Goal: Information Seeking & Learning: Learn about a topic

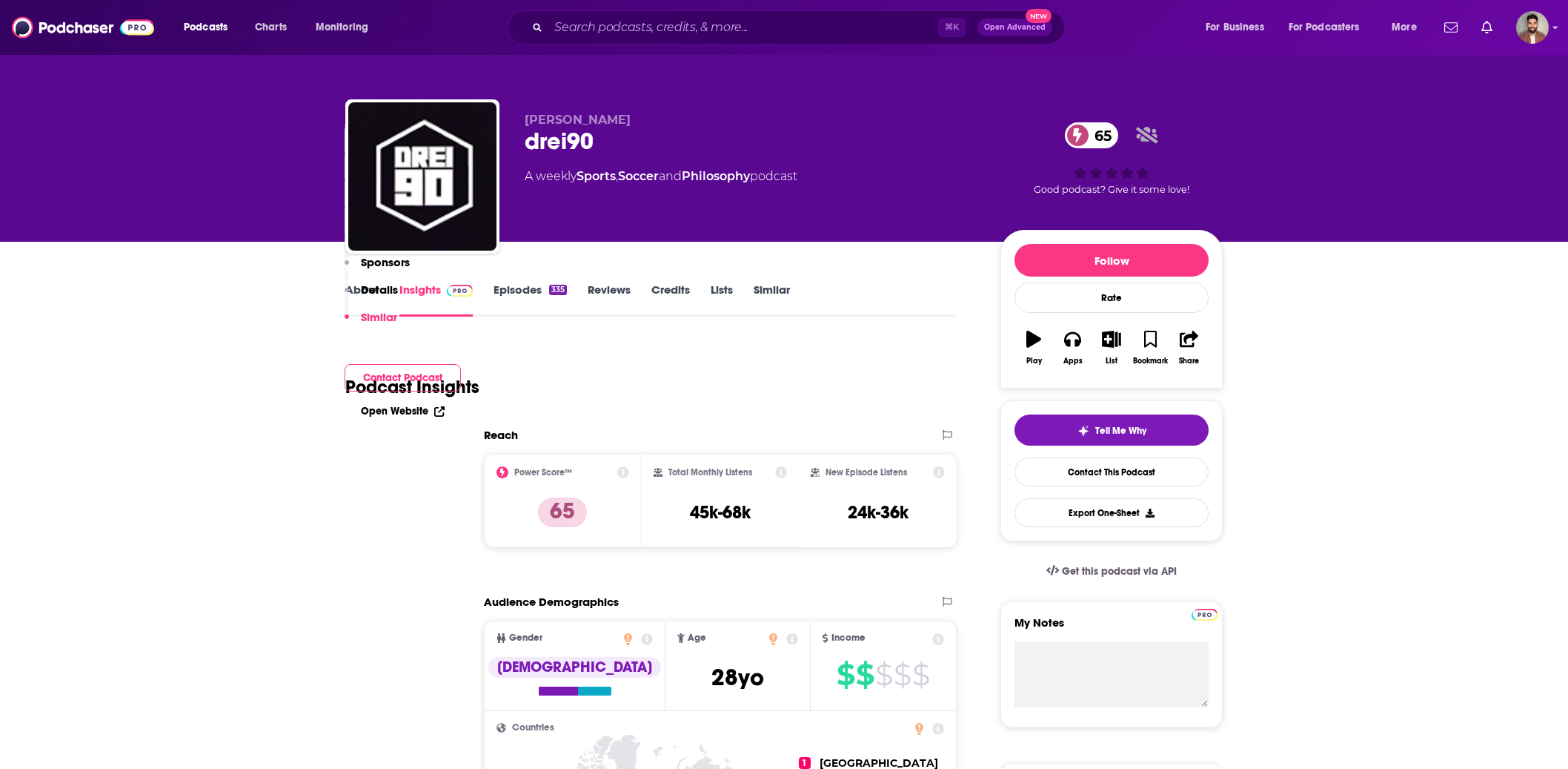
scroll to position [2658, 0]
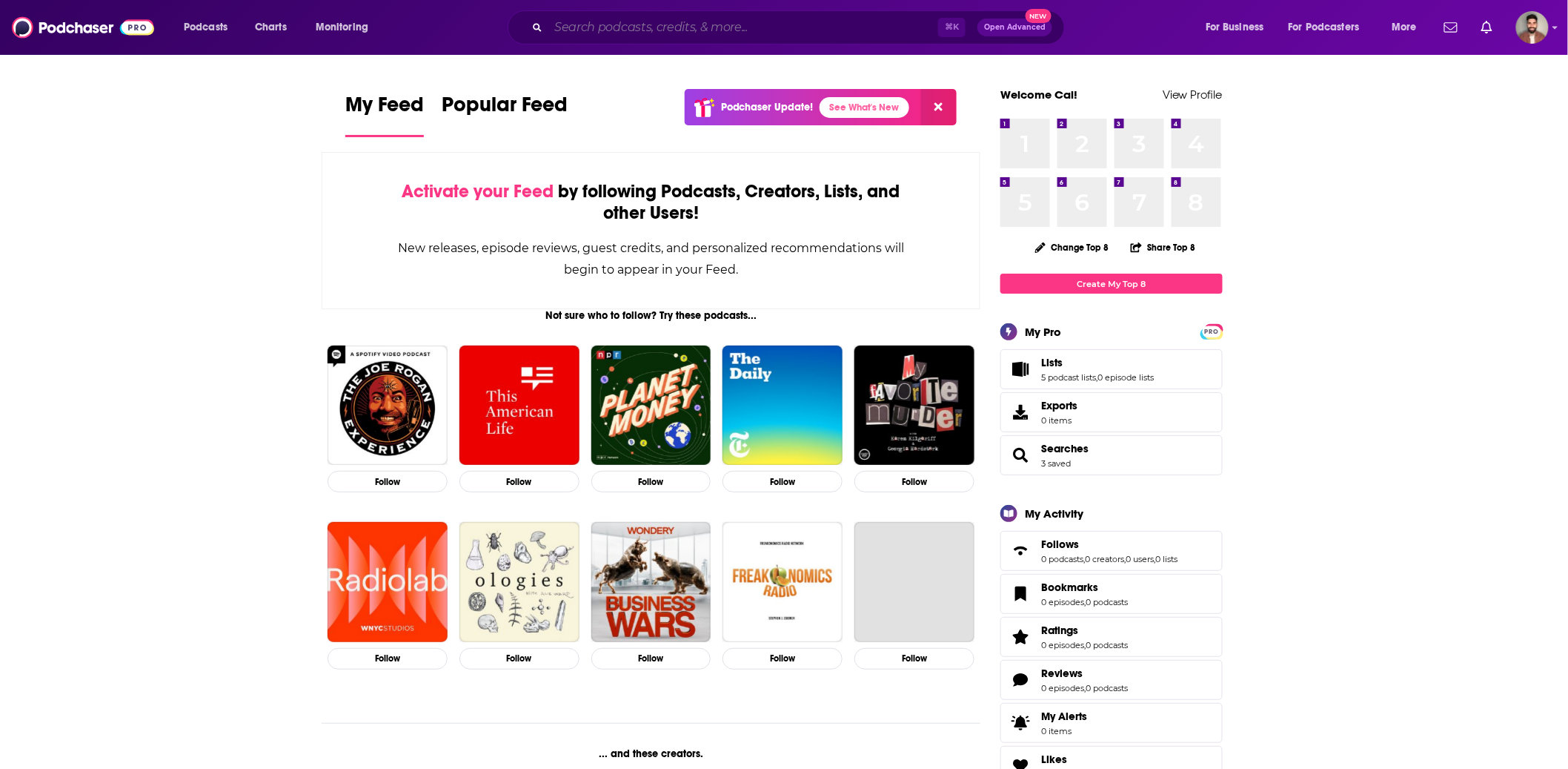
click at [707, 24] on input "Search podcasts, credits, & more..." at bounding box center [743, 28] width 390 height 24
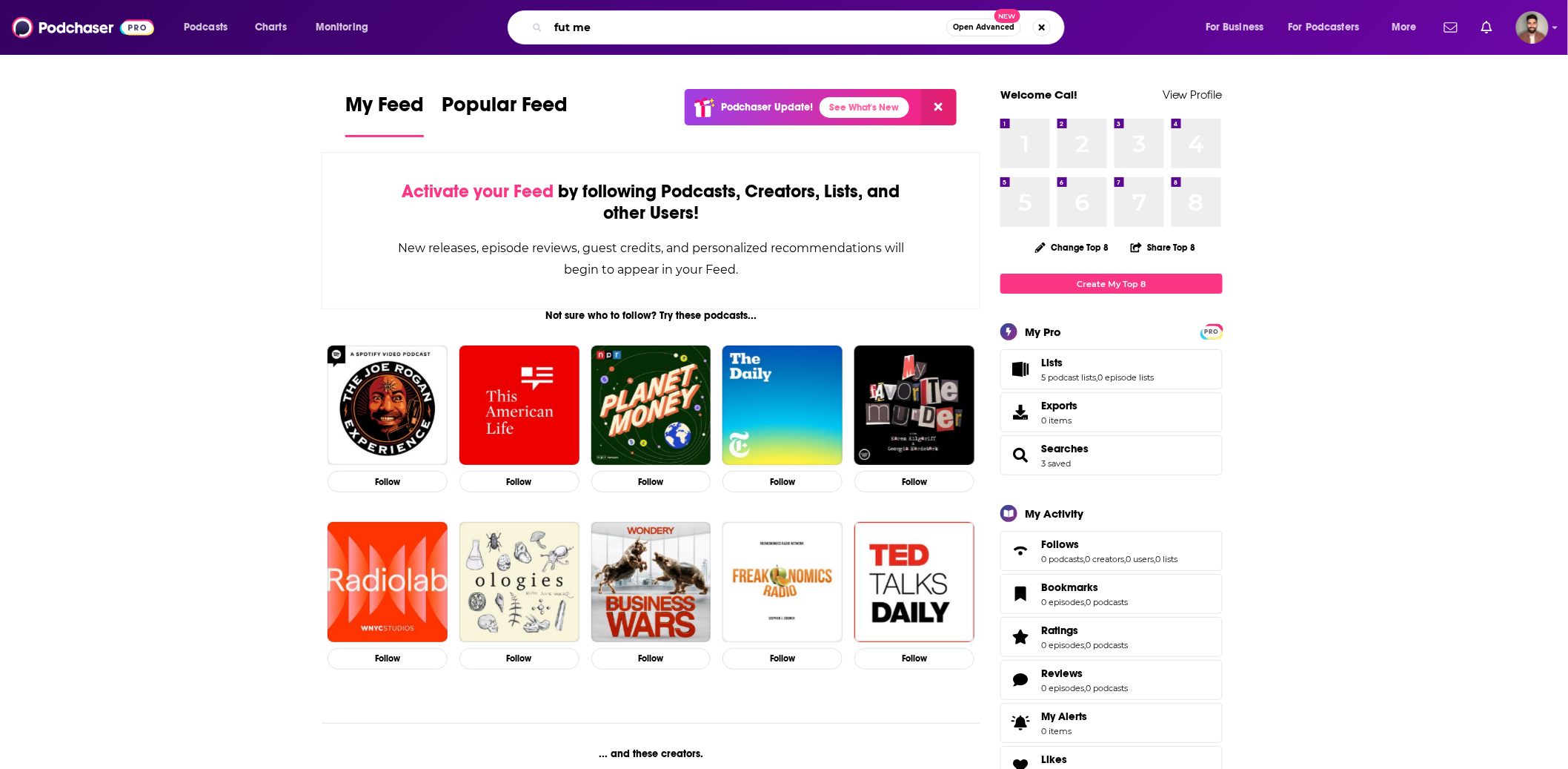
type input "fut me"
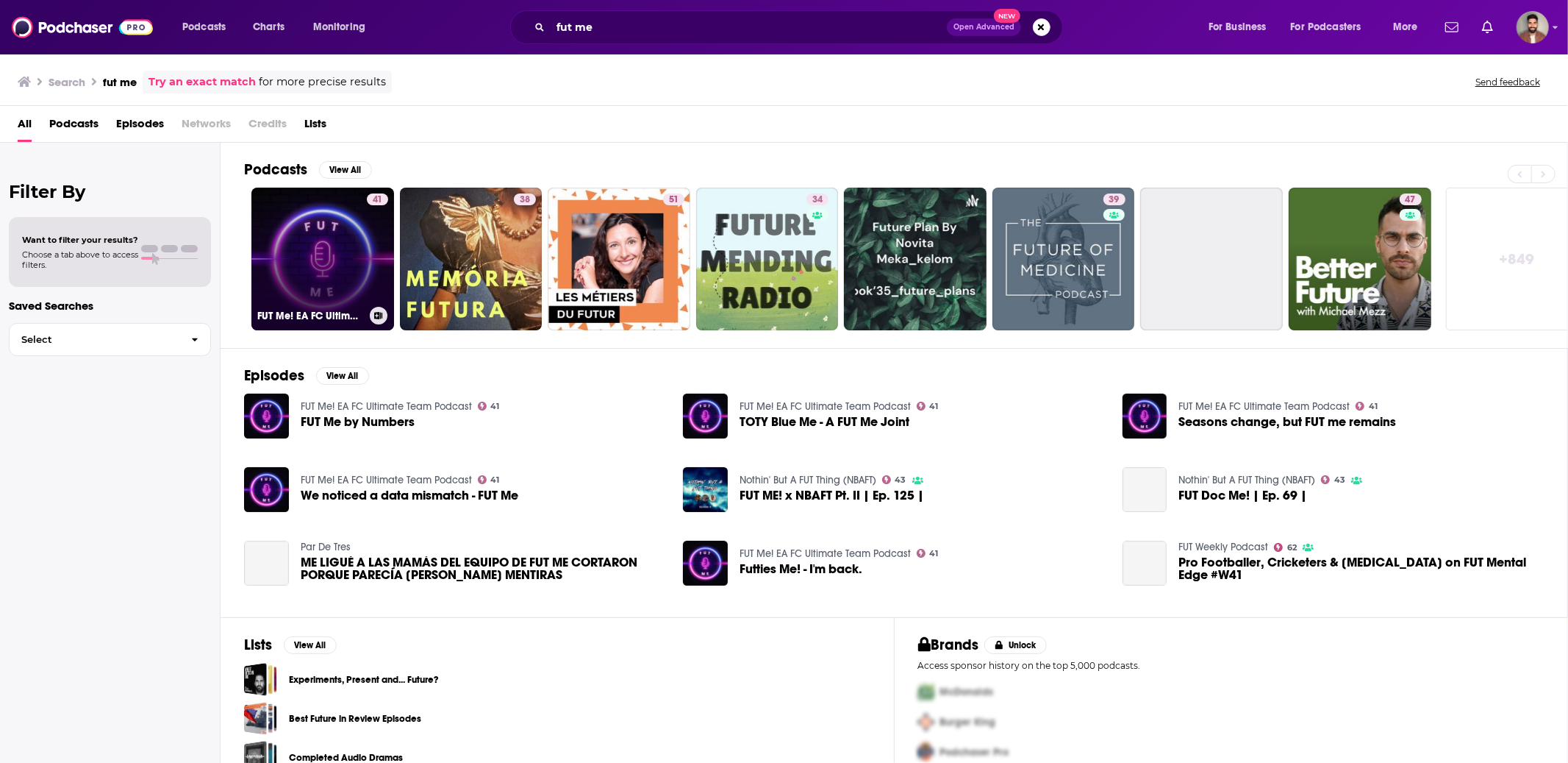
click at [339, 280] on link "41 FUT Me! EA FC Ultimate Team Podcast" at bounding box center [323, 258] width 142 height 142
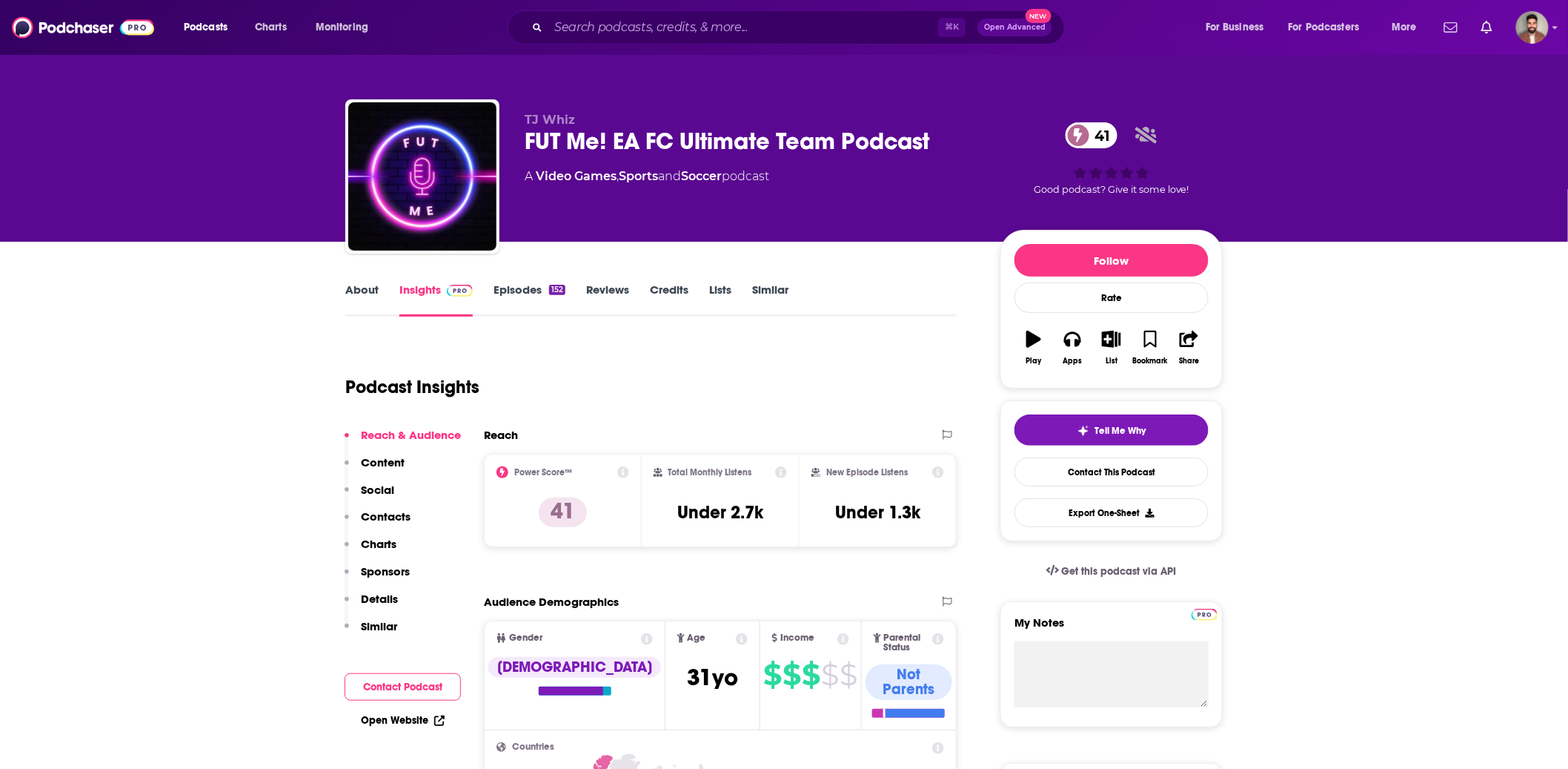
click at [496, 293] on link "Episodes 152" at bounding box center [530, 299] width 72 height 34
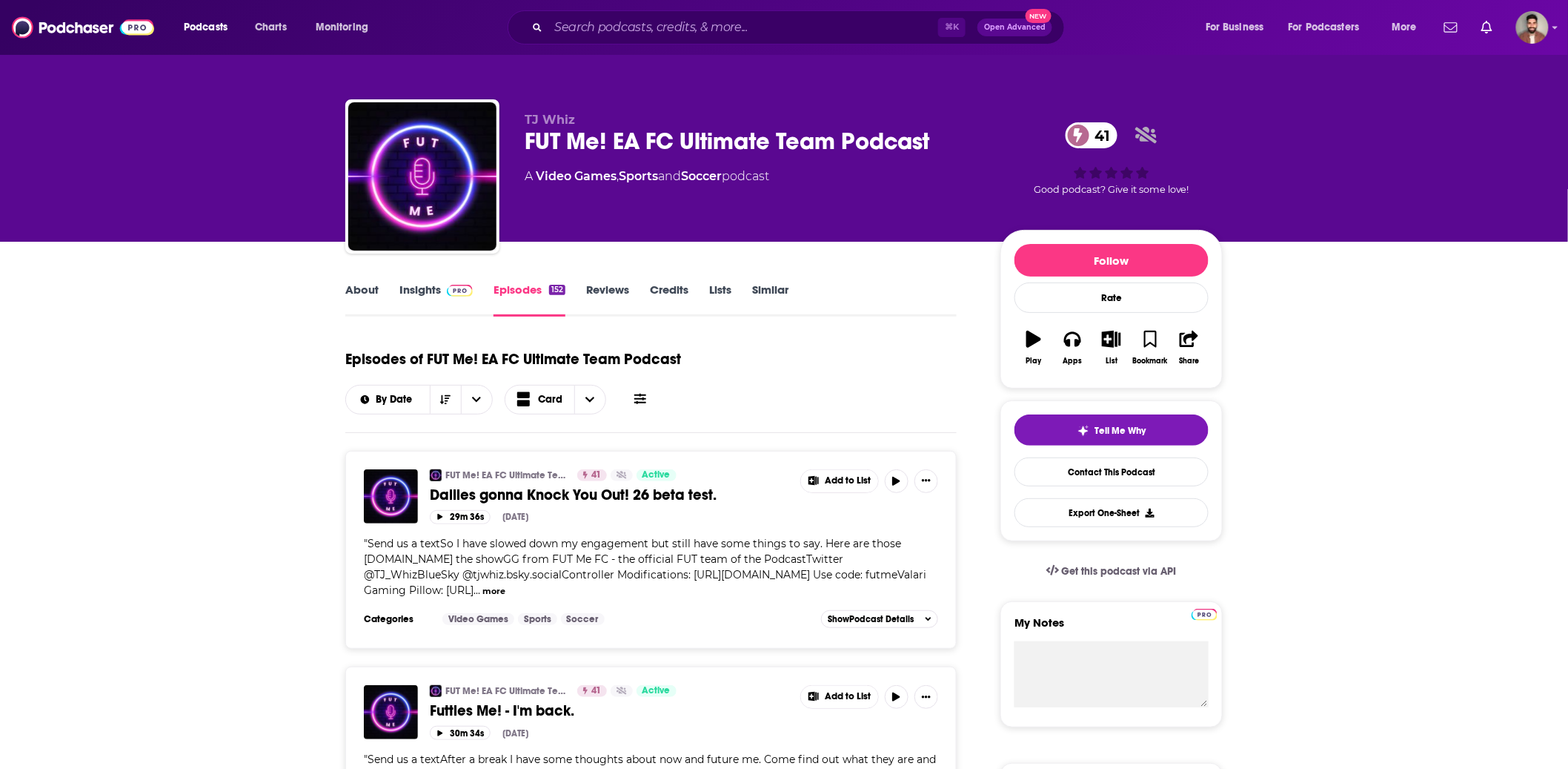
click at [424, 291] on link "Insights" at bounding box center [435, 299] width 73 height 34
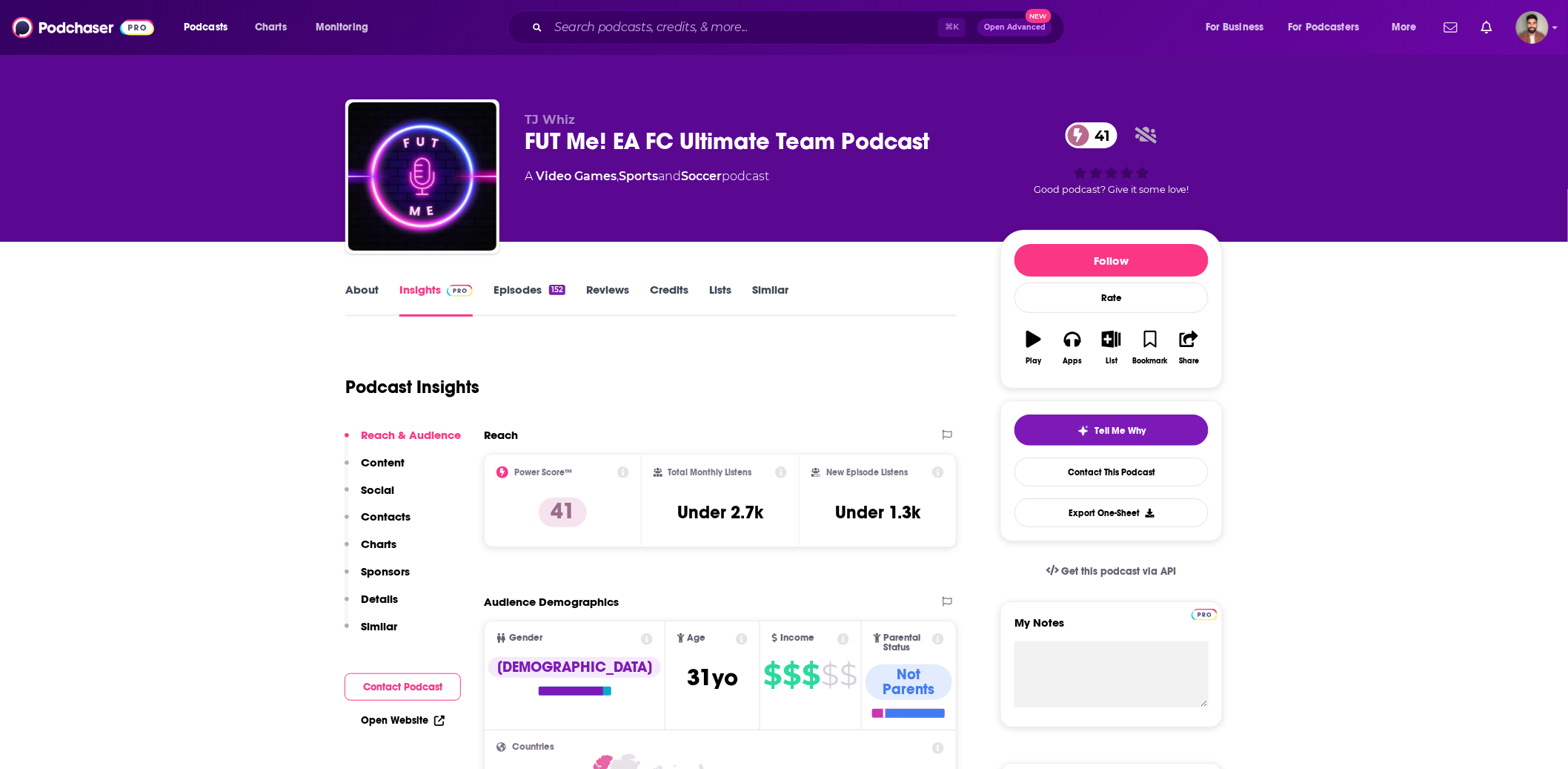
click at [376, 296] on link "About" at bounding box center [362, 299] width 33 height 34
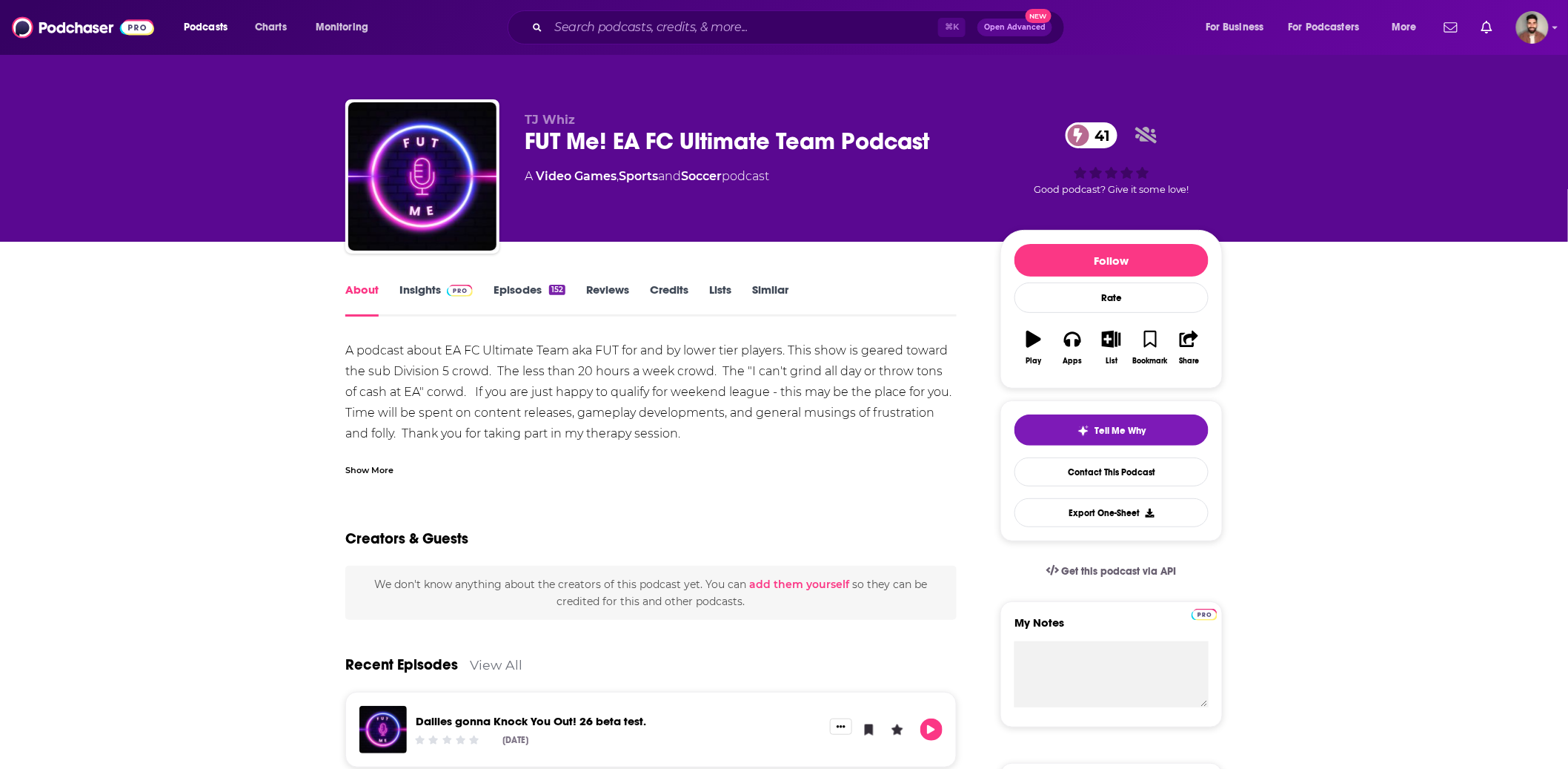
click at [410, 290] on link "Insights" at bounding box center [435, 299] width 73 height 34
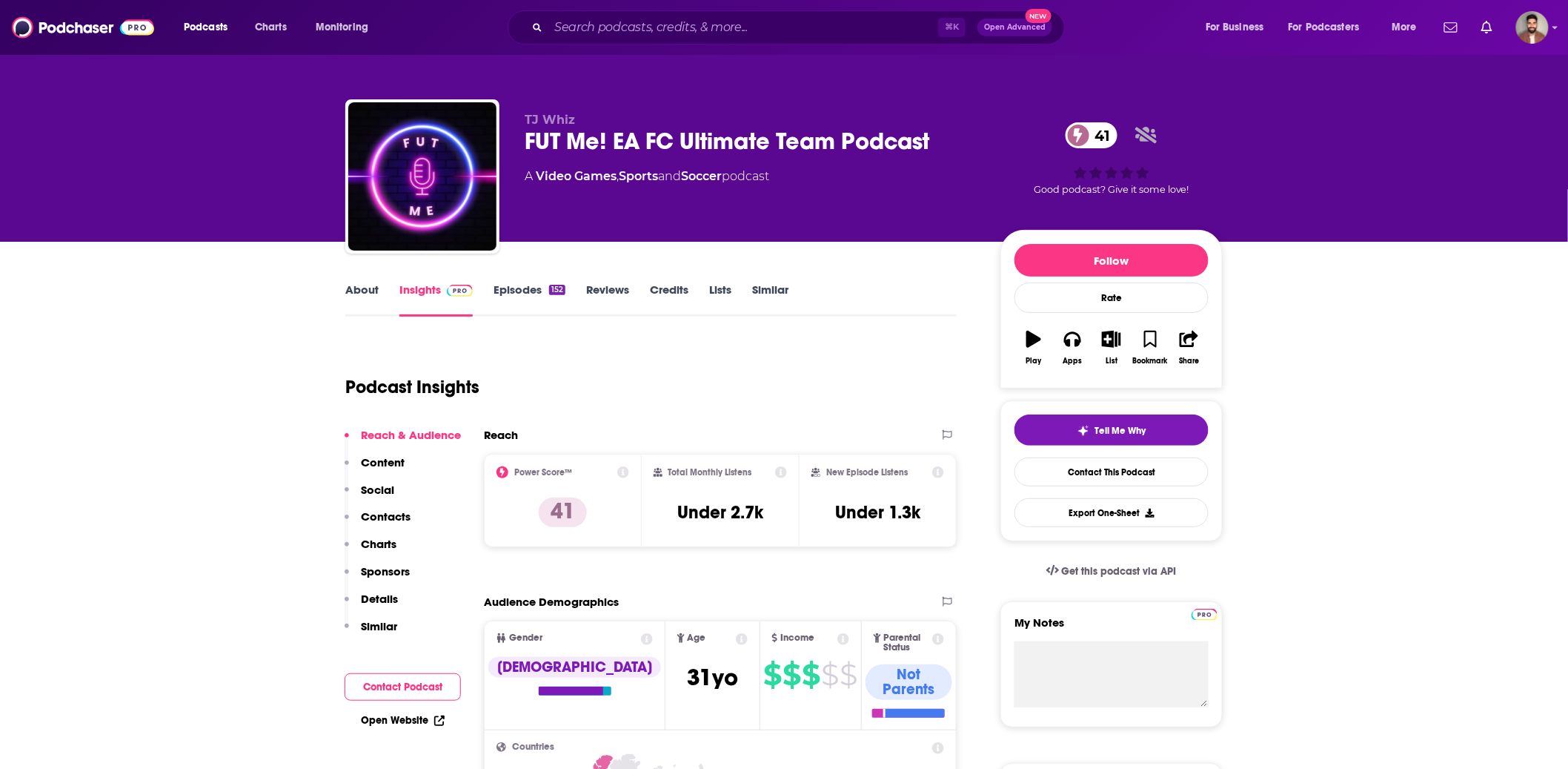
click at [652, 32] on input "Search podcasts, credits, & more..." at bounding box center [743, 28] width 390 height 24
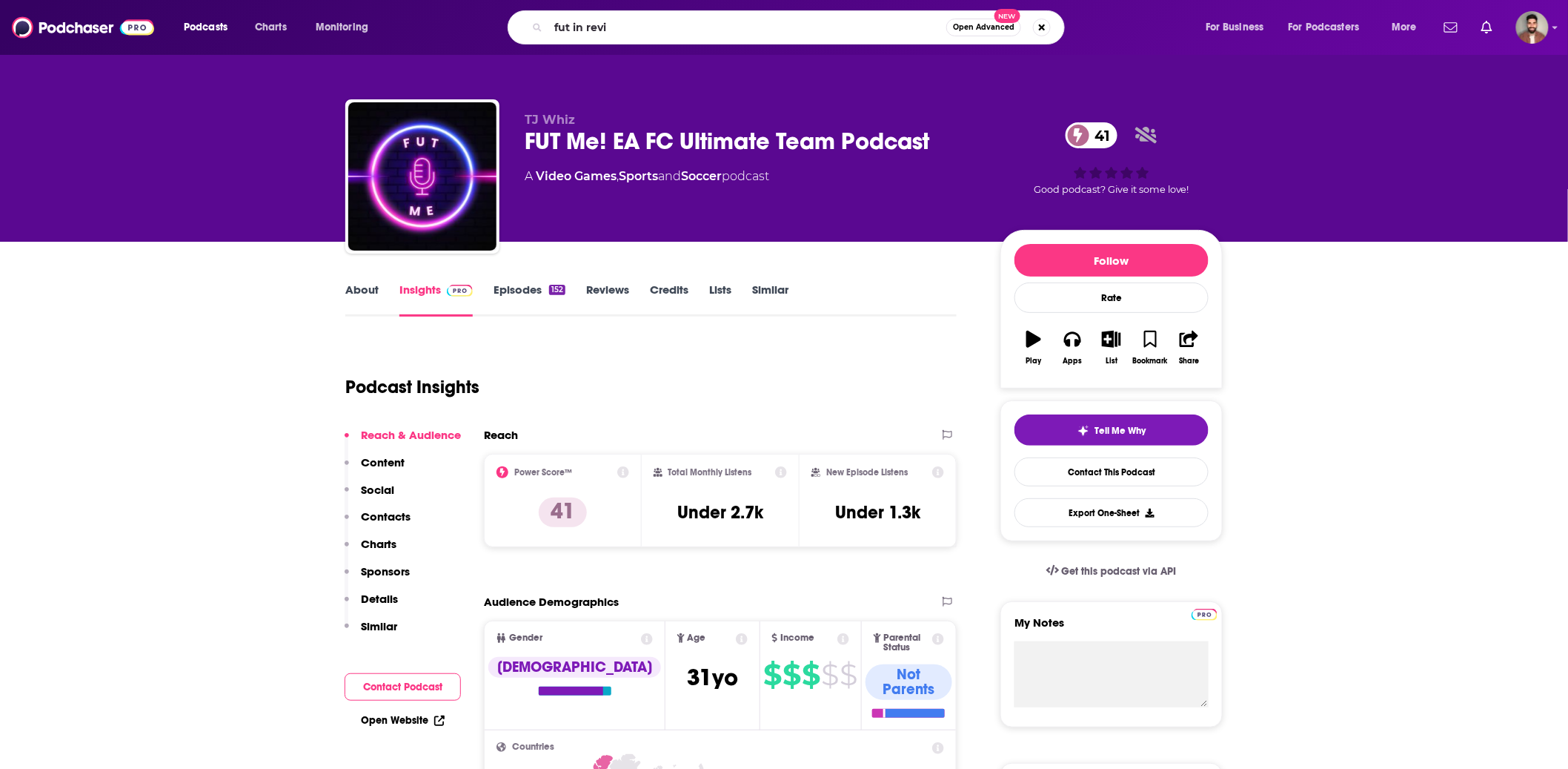
type input "fut in revie"
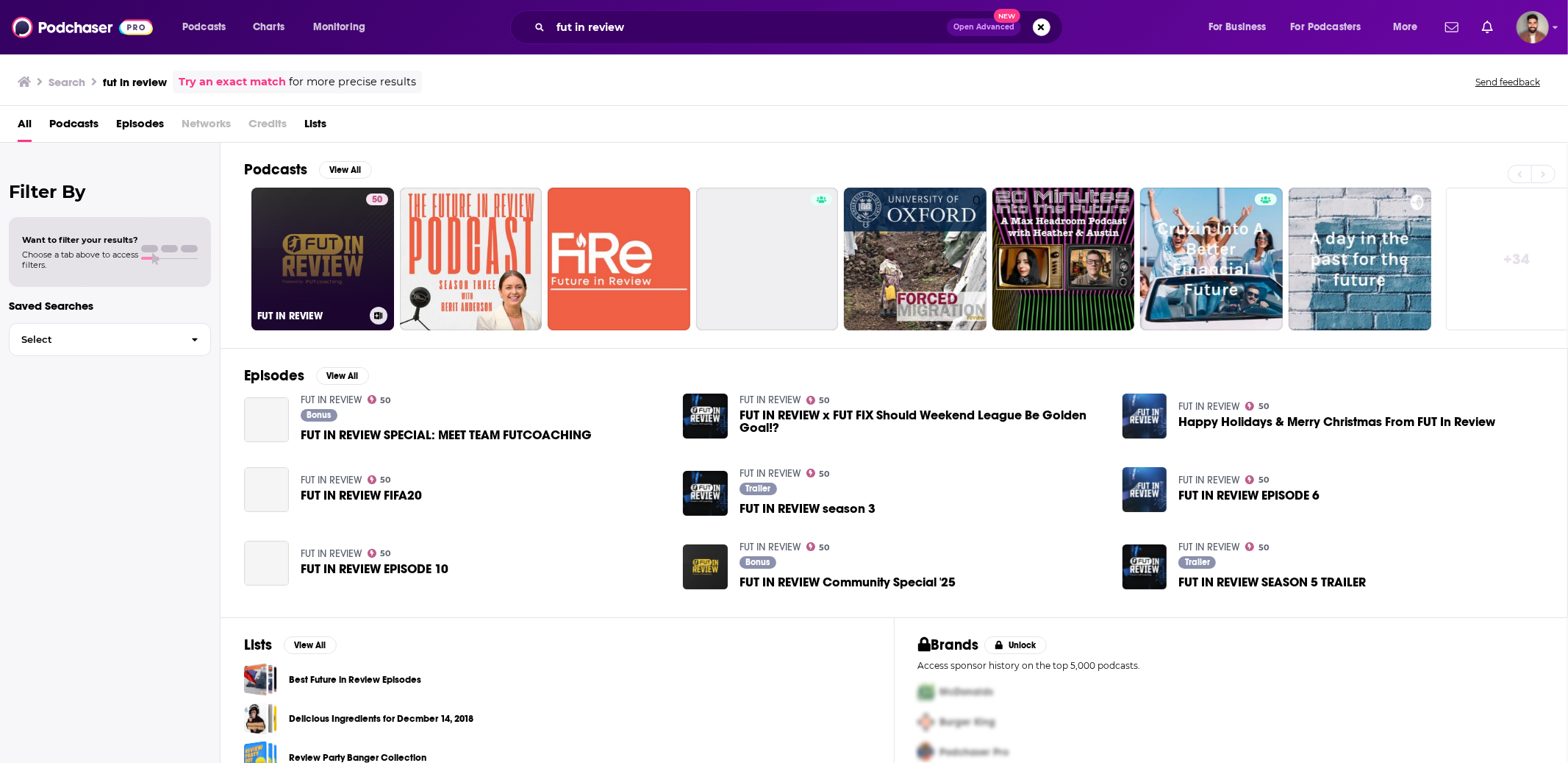
click at [288, 256] on link "50 FUT IN REVIEW" at bounding box center [323, 258] width 142 height 142
